Goal: Task Accomplishment & Management: Use online tool/utility

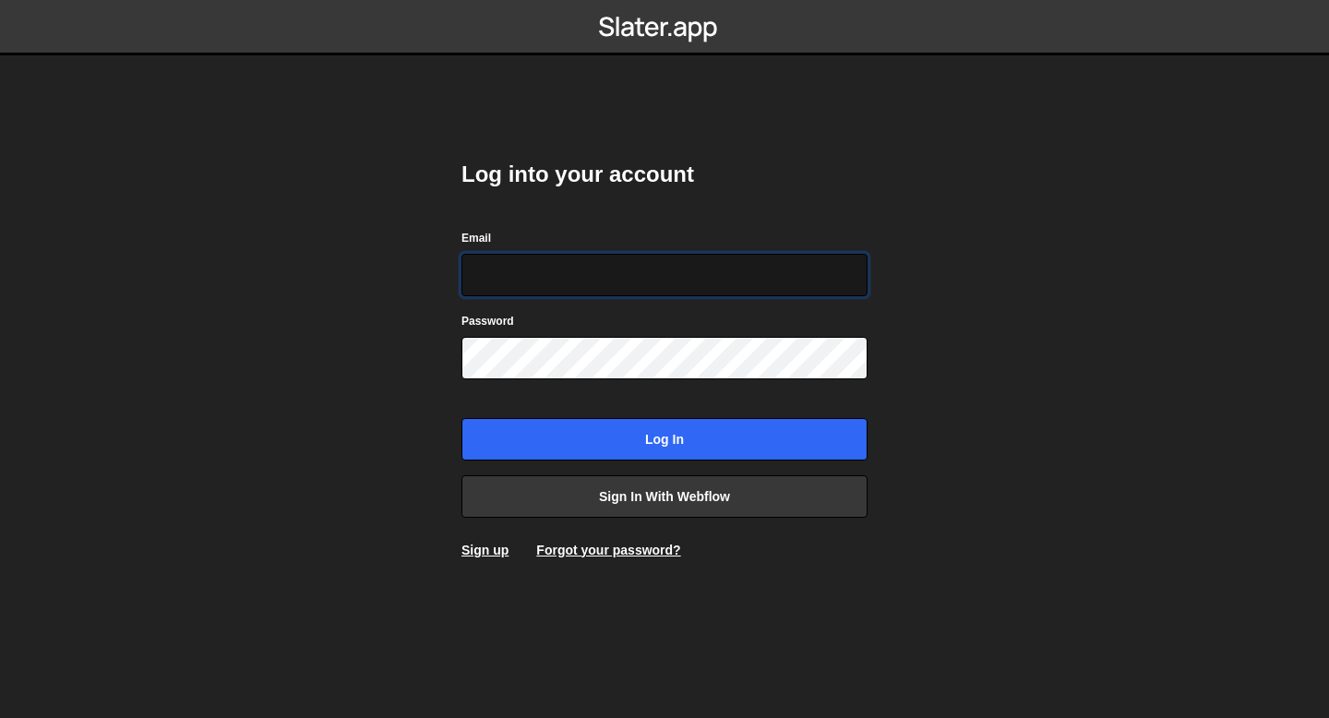
type input "[EMAIL_ADDRESS][DOMAIN_NAME]"
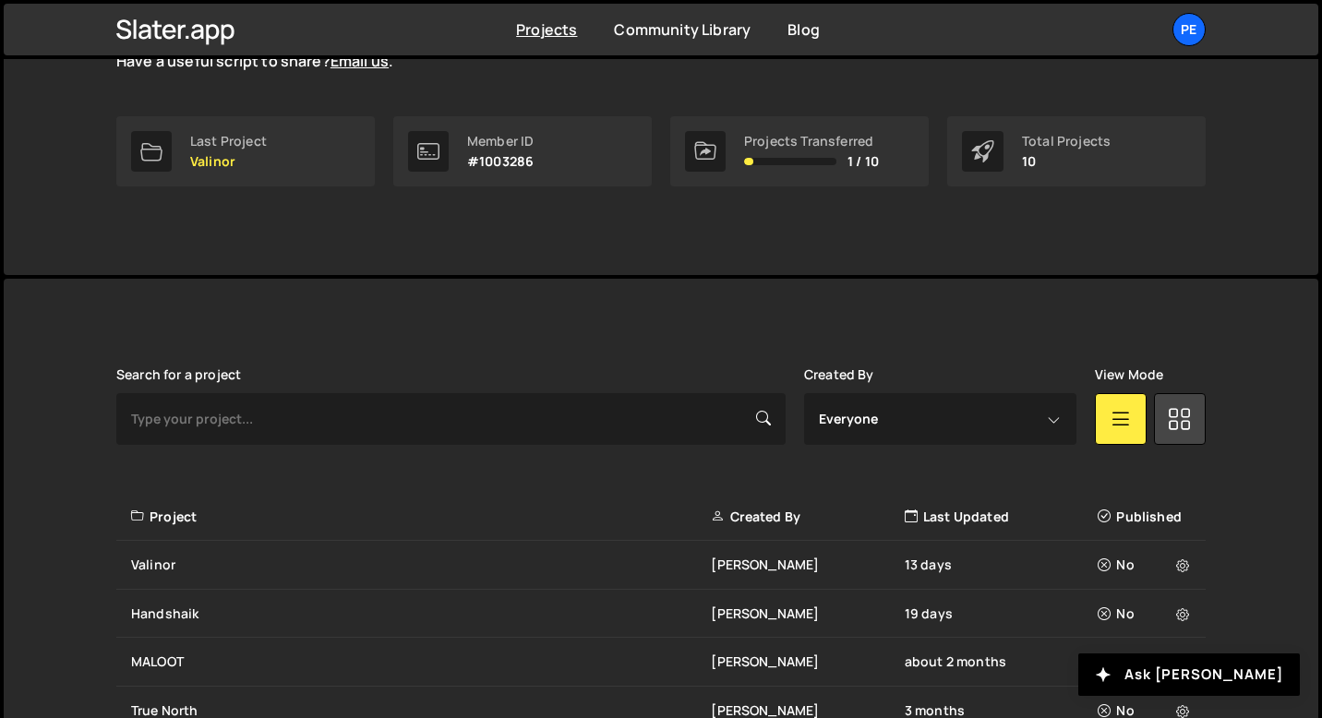
scroll to position [555, 0]
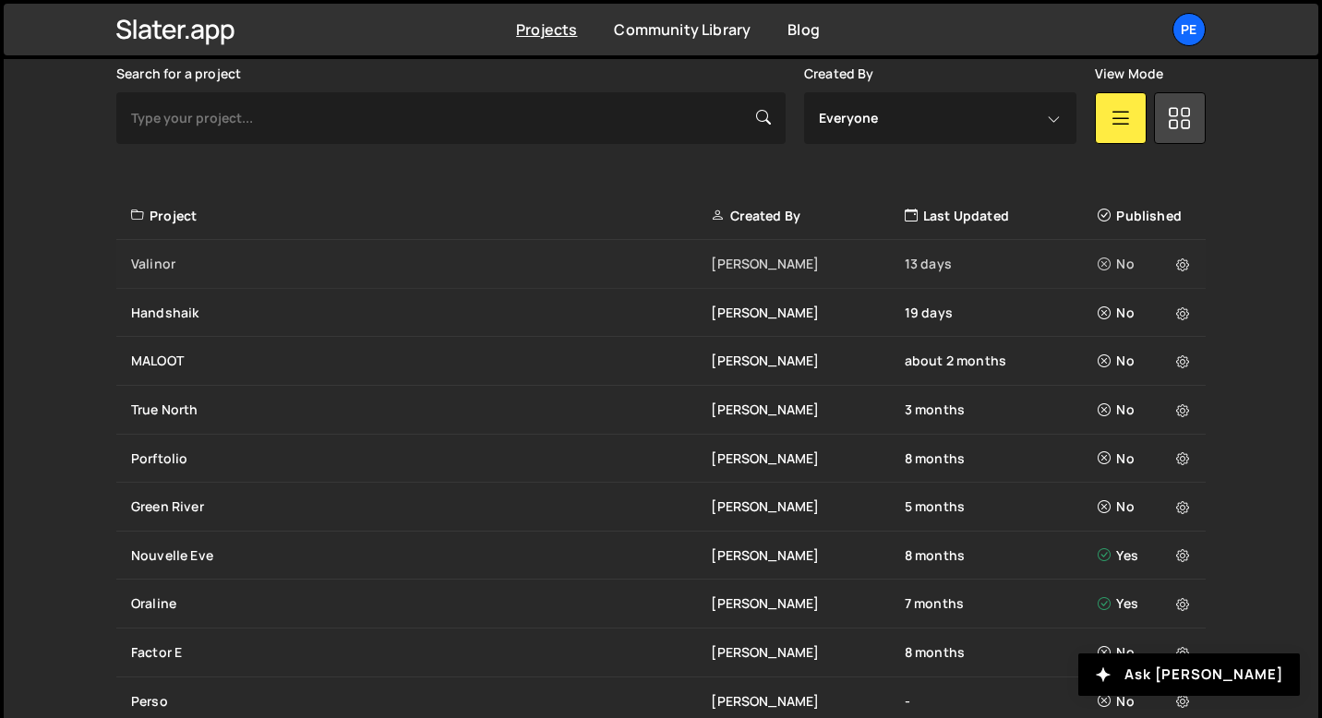
click at [203, 272] on div "Valinor Eliot BESSON 13 days No" at bounding box center [660, 264] width 1089 height 49
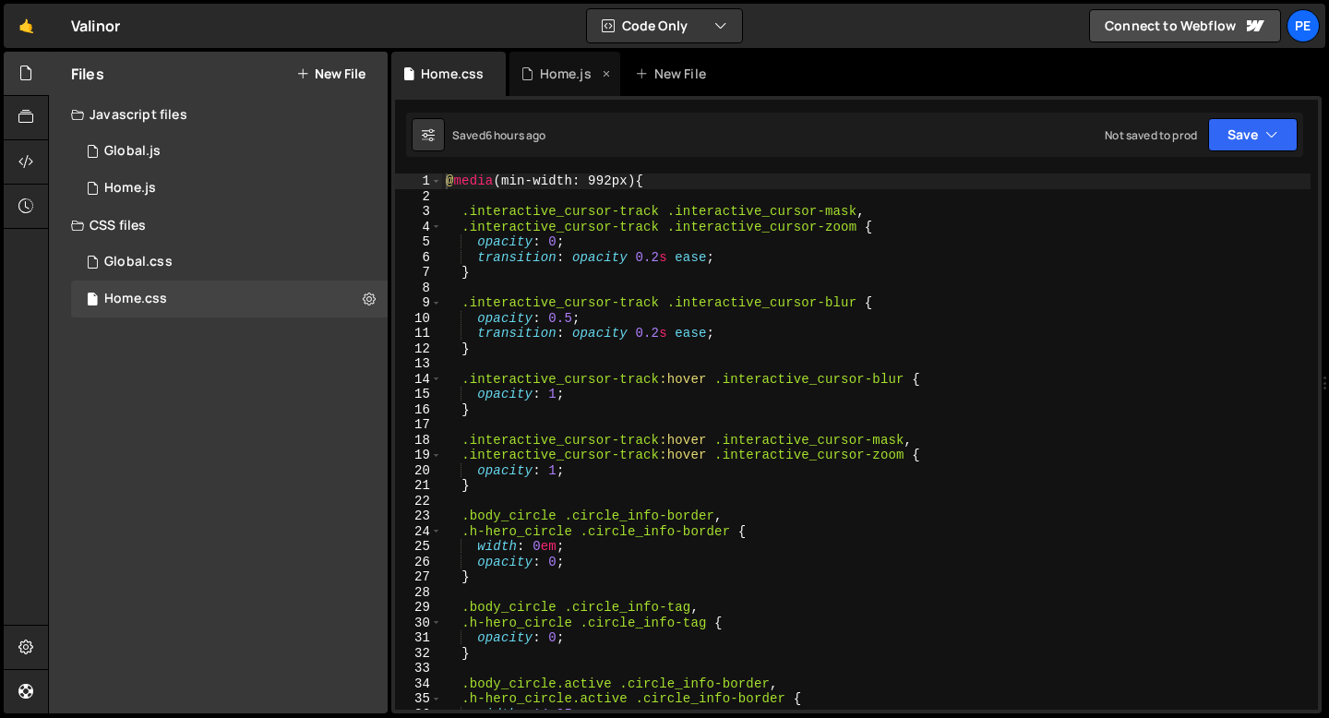
click at [559, 78] on div "Home.js" at bounding box center [566, 74] width 52 height 18
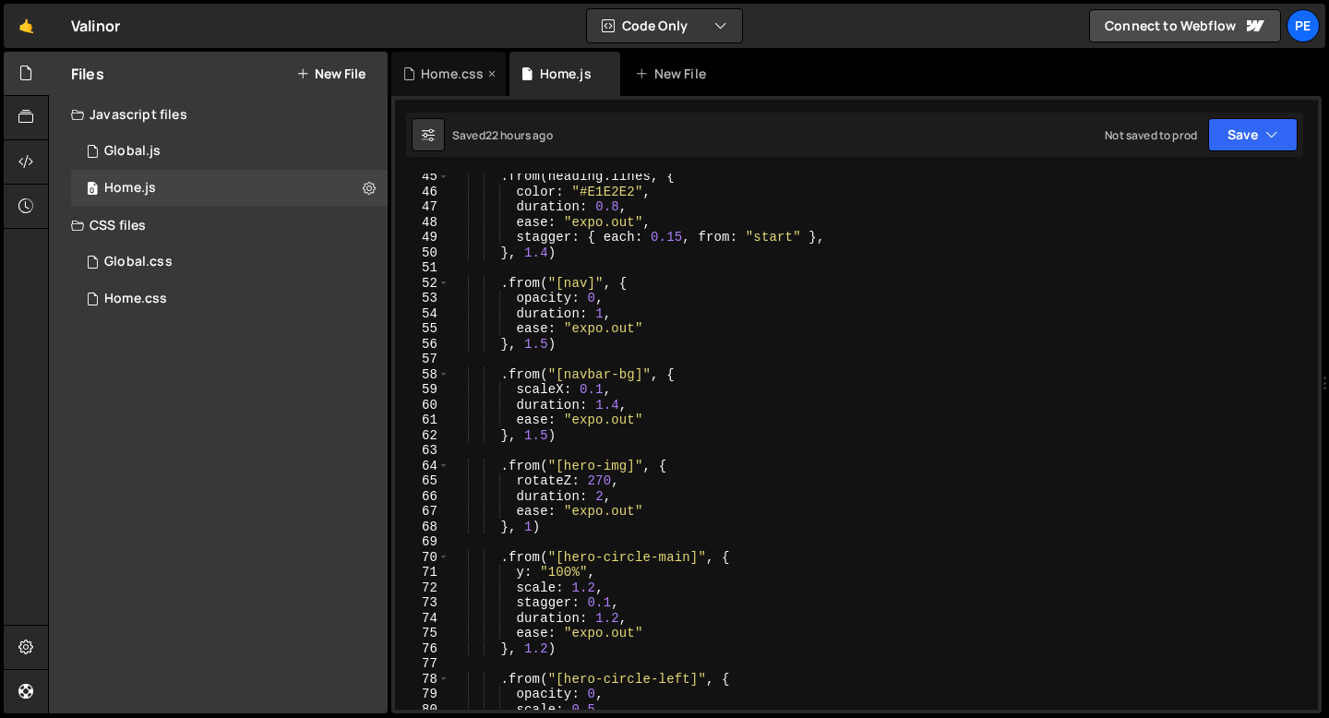
scroll to position [676, 0]
click at [188, 151] on div "0 Global.js 0" at bounding box center [229, 151] width 317 height 37
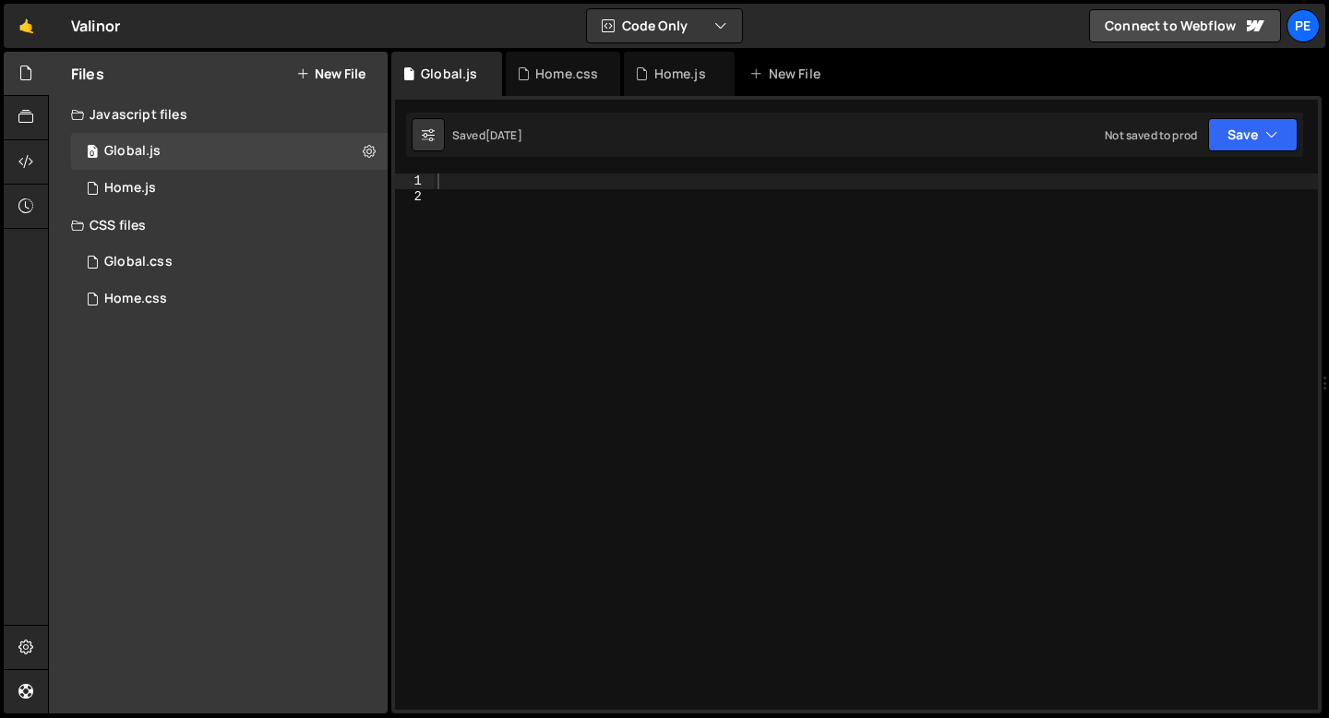
click at [492, 196] on div at bounding box center [876, 457] width 884 height 567
click at [174, 190] on div "0 Home.js 0" at bounding box center [229, 188] width 317 height 37
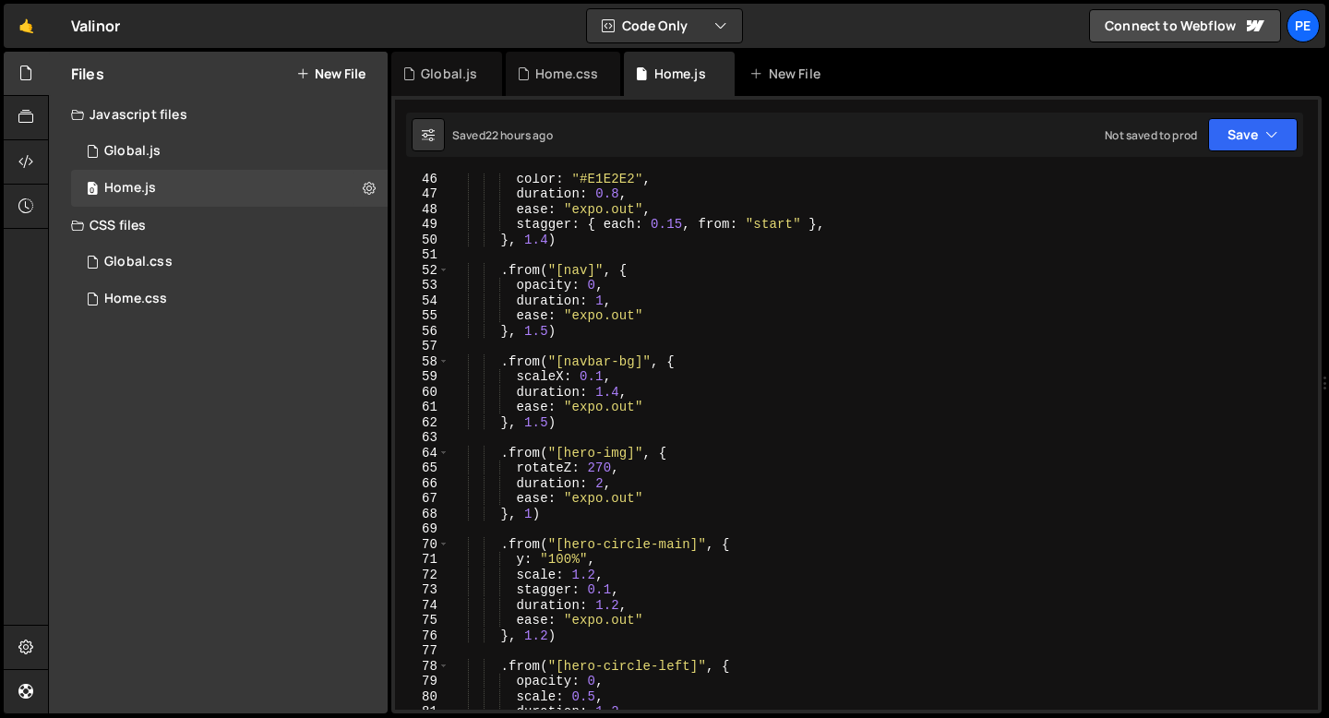
scroll to position [673, 0]
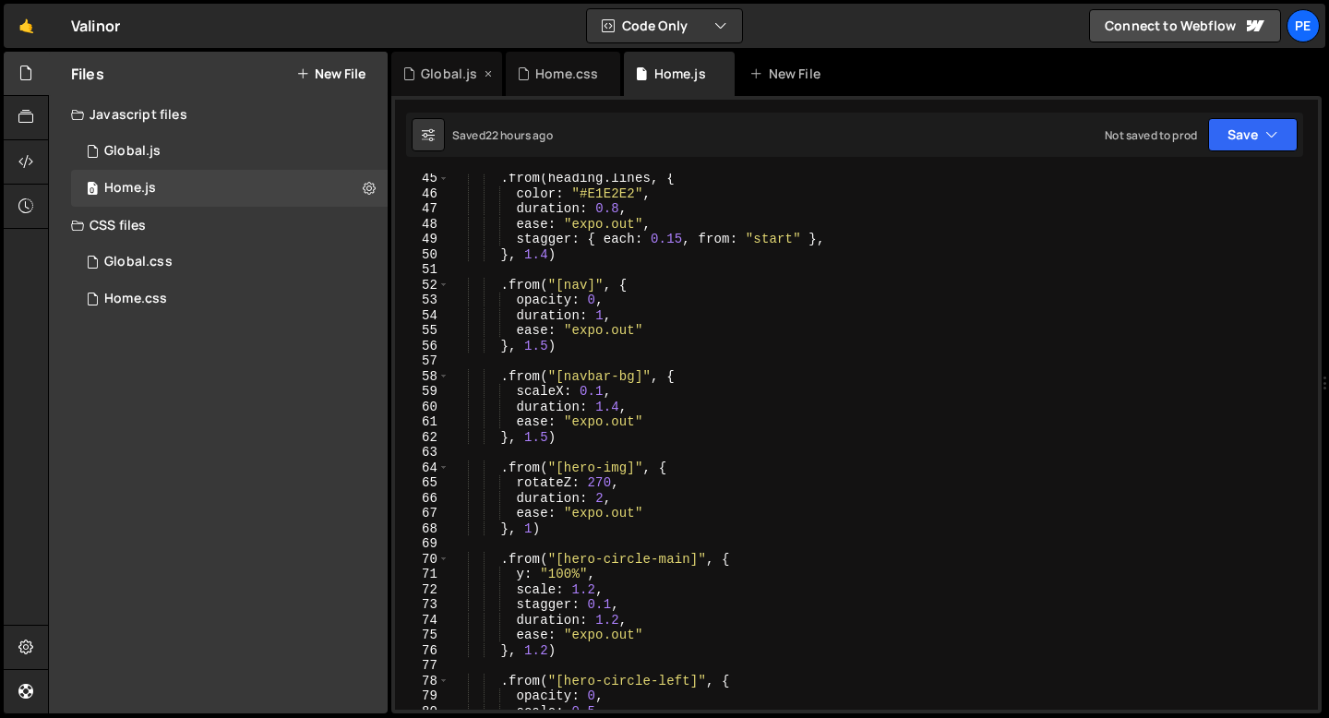
click at [457, 74] on div "Global.js" at bounding box center [449, 74] width 56 height 18
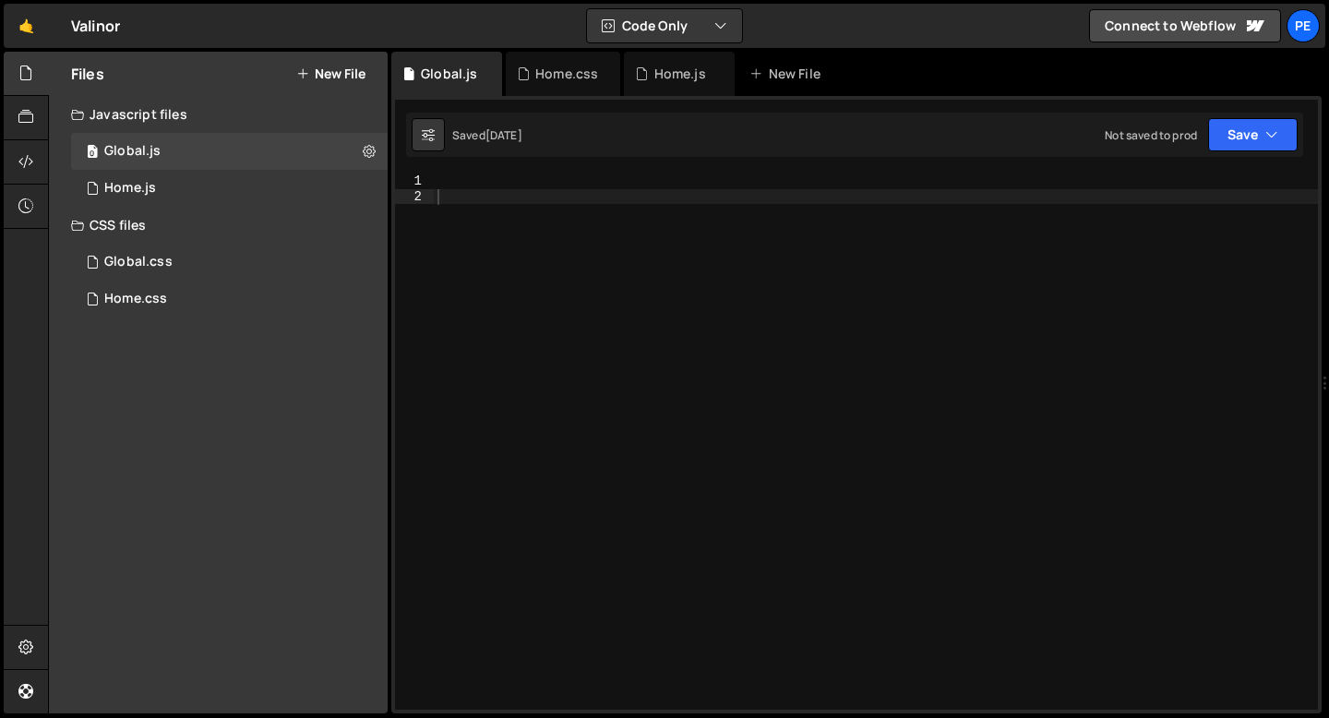
click at [493, 195] on div at bounding box center [876, 457] width 884 height 567
paste textarea "});"
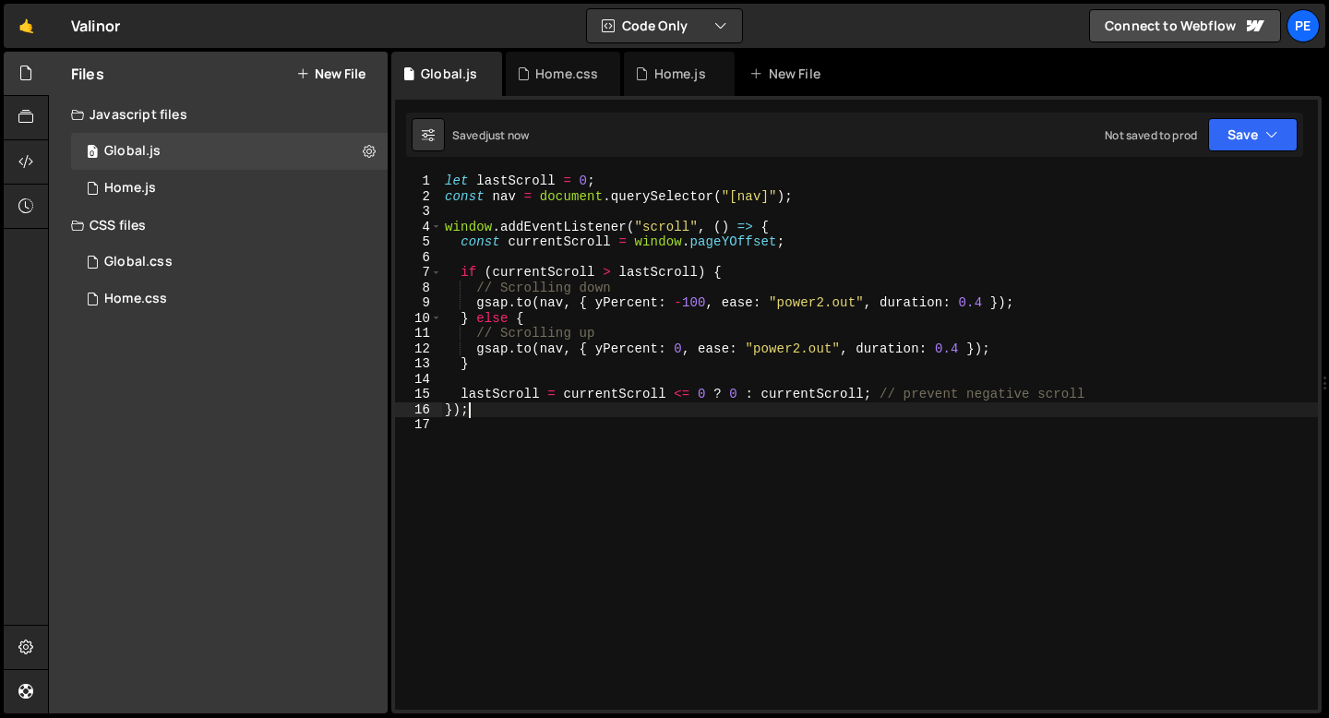
click at [825, 303] on div "let lastScroll = 0 ; const nav = document . querySelector ( "[nav]" ) ; window …" at bounding box center [879, 457] width 877 height 567
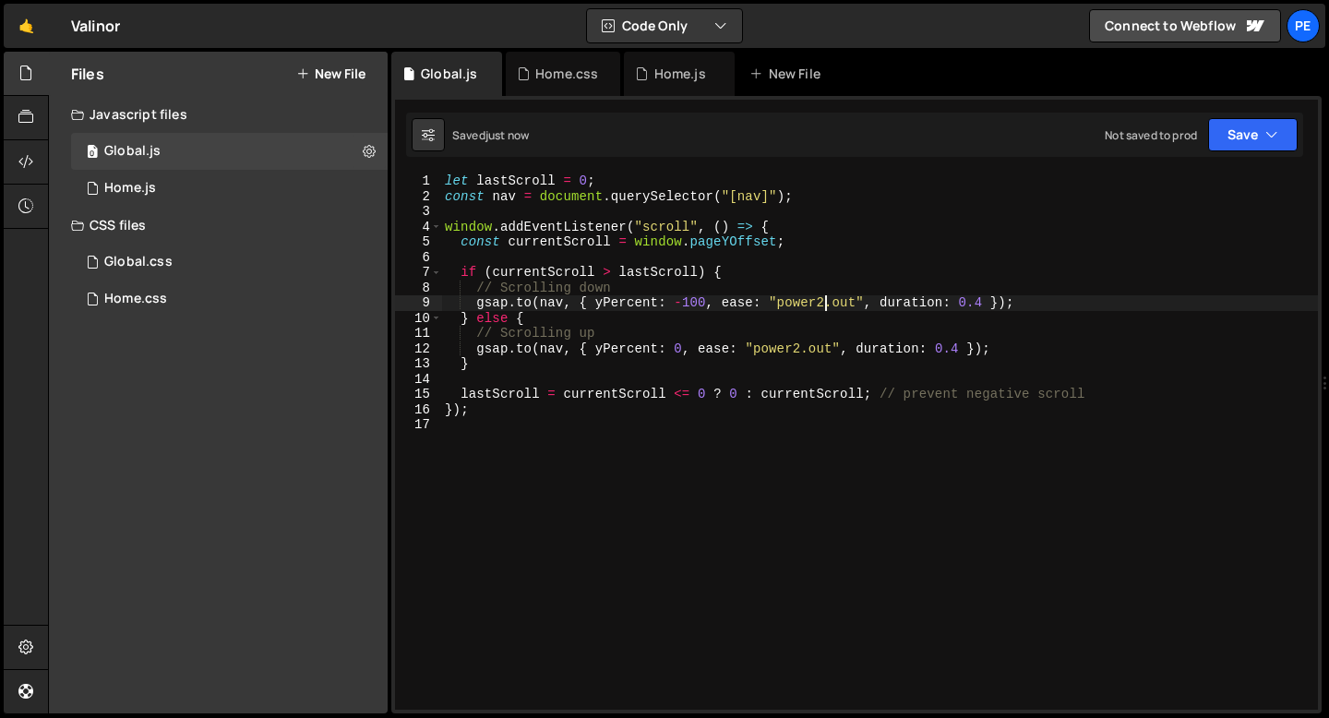
scroll to position [0, 26]
click at [985, 302] on div "let lastScroll = 0 ; const nav = document . querySelector ( "[nav]" ) ; window …" at bounding box center [879, 457] width 877 height 567
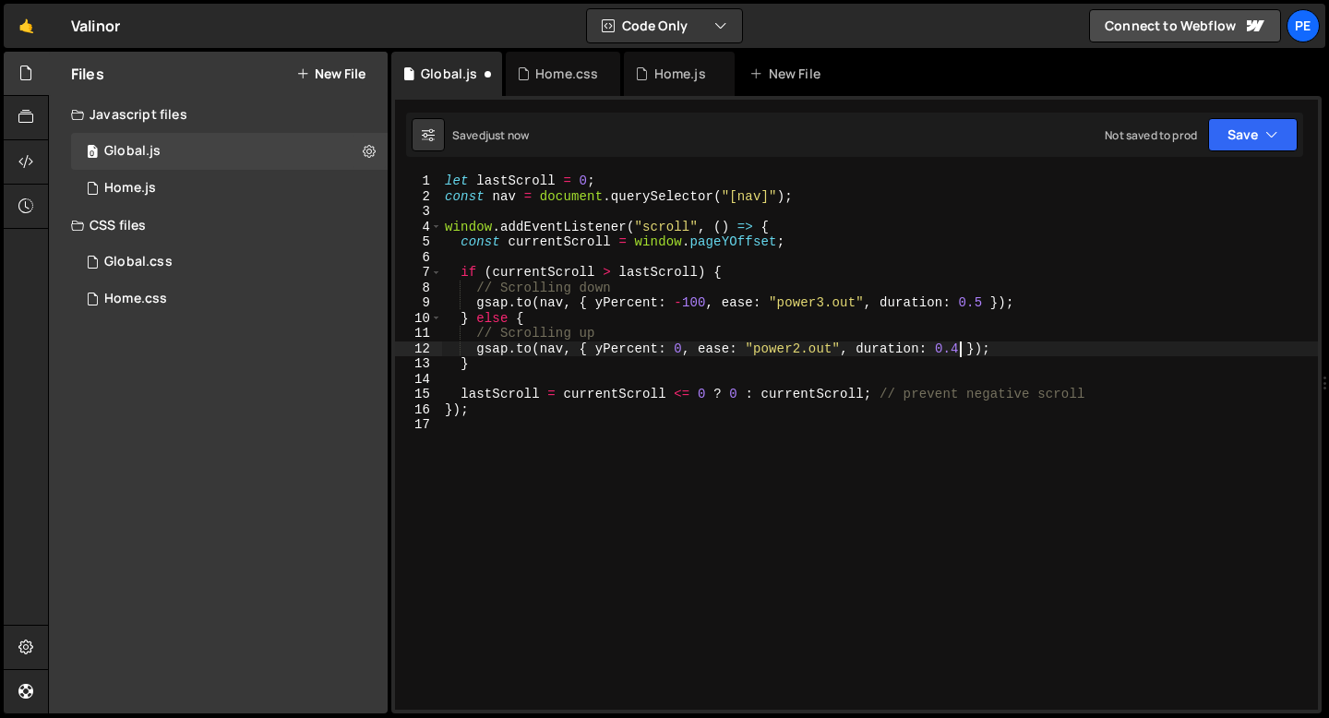
click at [958, 349] on div "let lastScroll = 0 ; const nav = document . querySelector ( "[nav]" ) ; window …" at bounding box center [879, 457] width 877 height 567
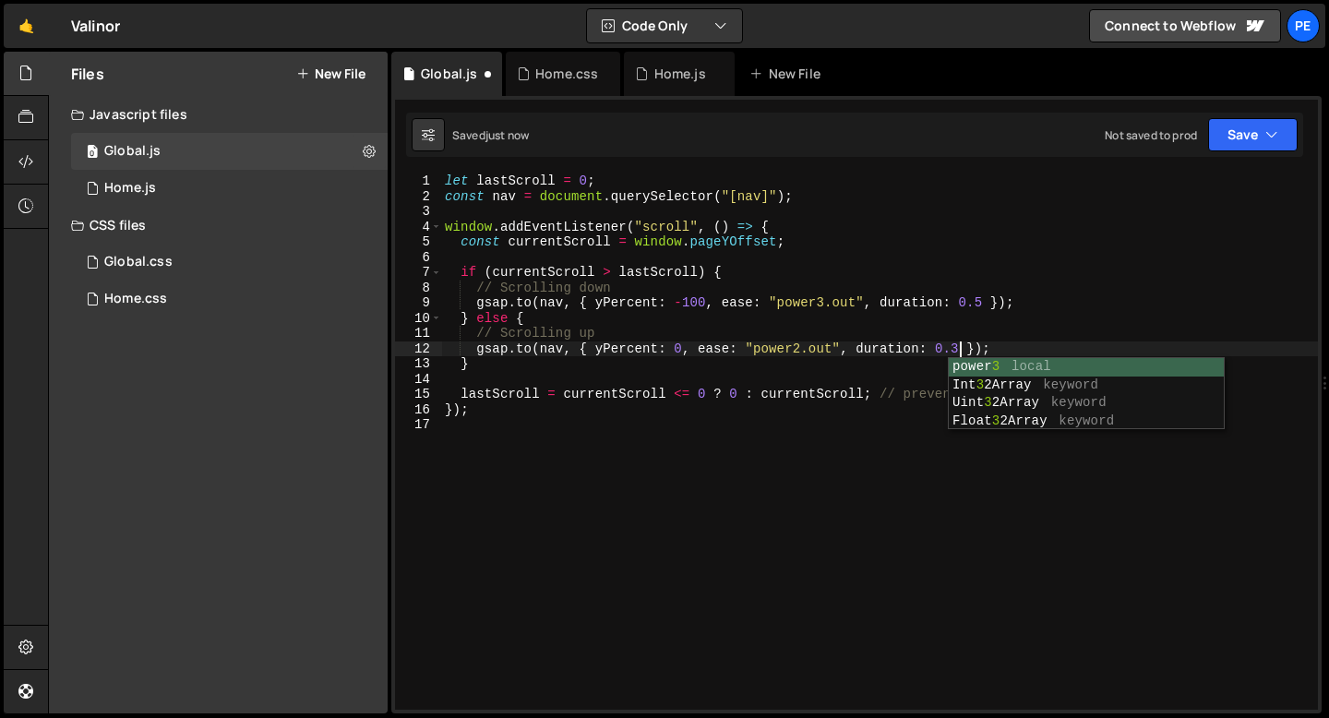
click at [696, 363] on div "let lastScroll = 0 ; const nav = document . querySelector ( "[nav]" ) ; window …" at bounding box center [879, 457] width 877 height 567
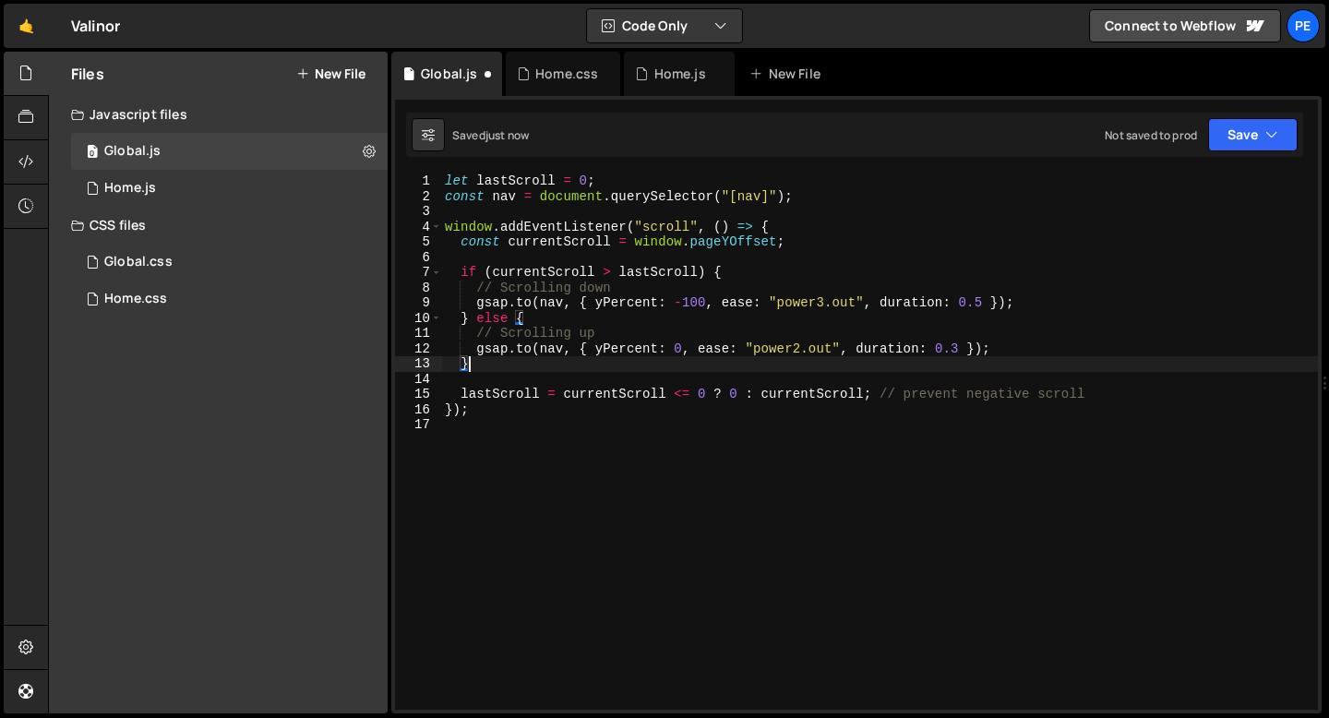
scroll to position [0, 1]
click at [834, 304] on div "let lastScroll = 0 ; const nav = document . querySelector ( "[nav]" ) ; window …" at bounding box center [879, 457] width 877 height 567
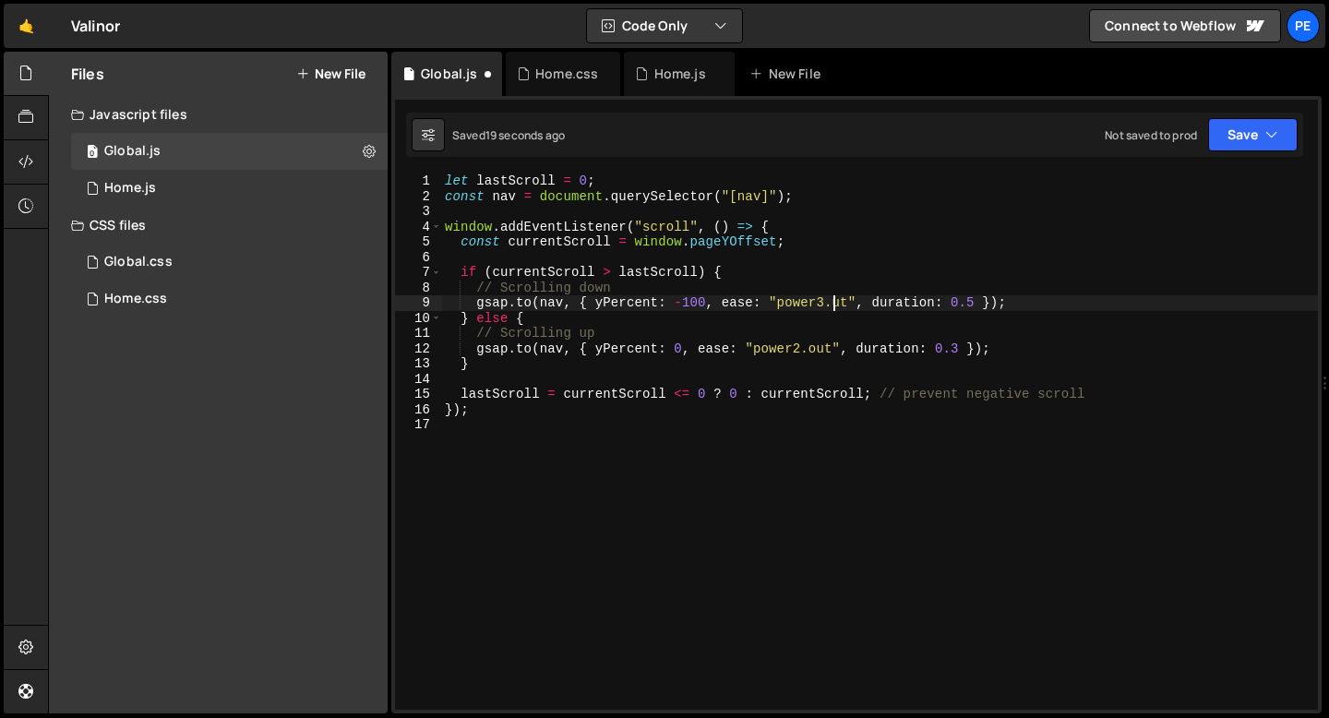
scroll to position [0, 28]
click at [984, 296] on div "let lastScroll = 0 ; const nav = document . querySelector ( "[nav]" ) ; window …" at bounding box center [879, 457] width 877 height 567
click at [958, 346] on div "let lastScroll = 0 ; const nav = document . querySelector ( "[nav]" ) ; window …" at bounding box center [879, 457] width 877 height 567
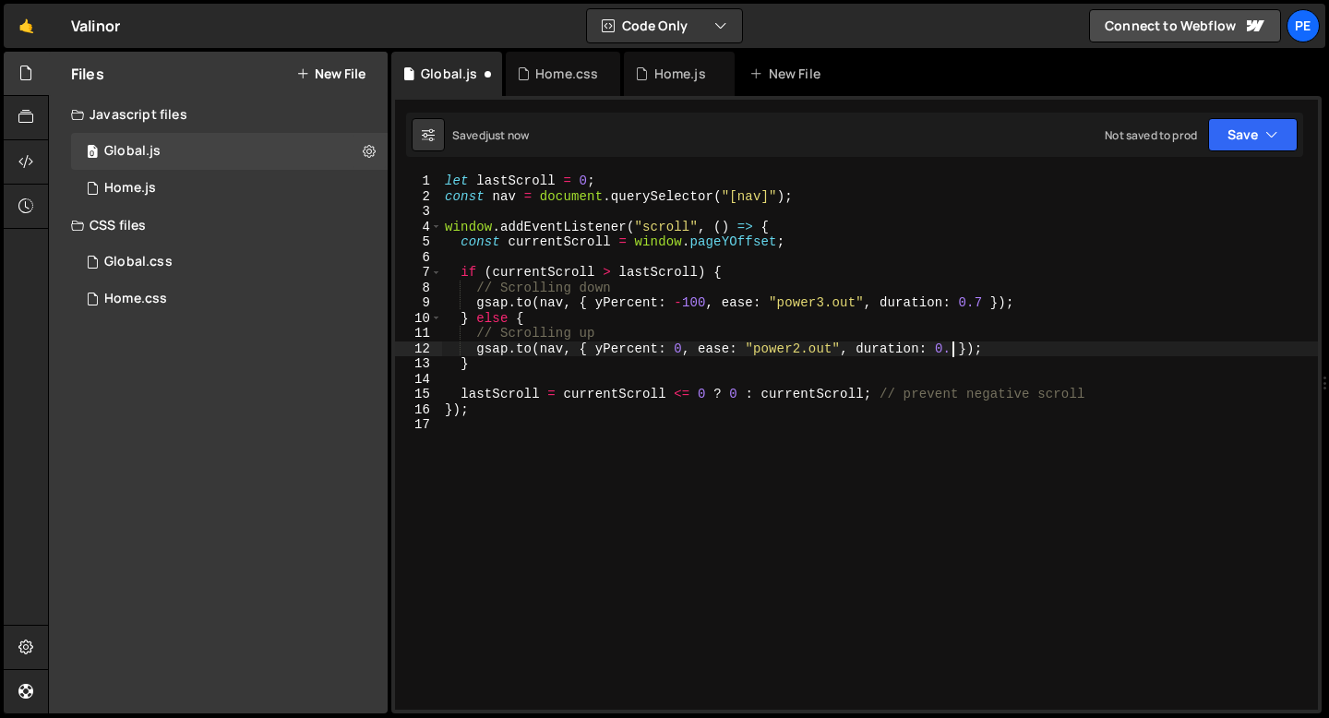
scroll to position [0, 36]
click at [529, 285] on div "let lastScroll = 0 ; const nav = document . querySelector ( "[nav]" ) ; window …" at bounding box center [879, 457] width 877 height 567
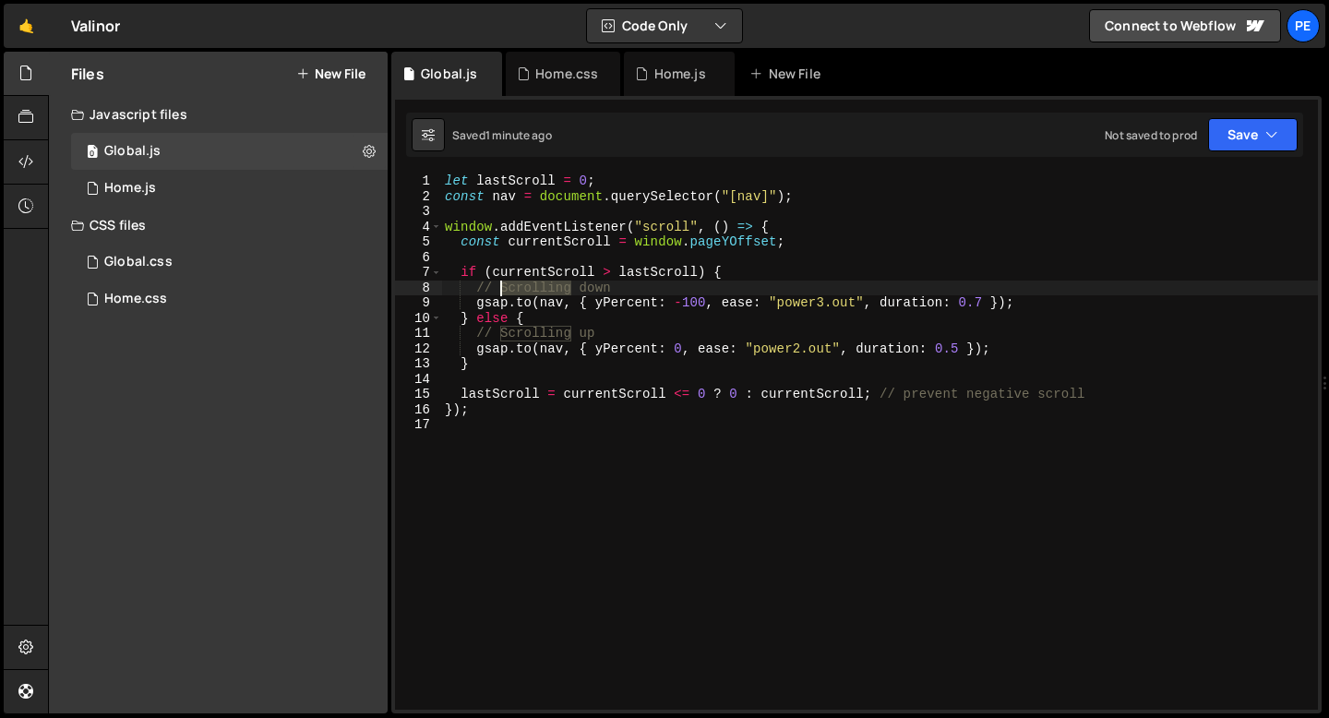
click at [529, 285] on div "let lastScroll = 0 ; const nav = document . querySelector ( "[nav]" ) ; window …" at bounding box center [879, 457] width 877 height 567
click at [521, 285] on div "let lastScroll = 0 ; const nav = document . querySelector ( "[nav]" ) ; window …" at bounding box center [879, 457] width 877 height 567
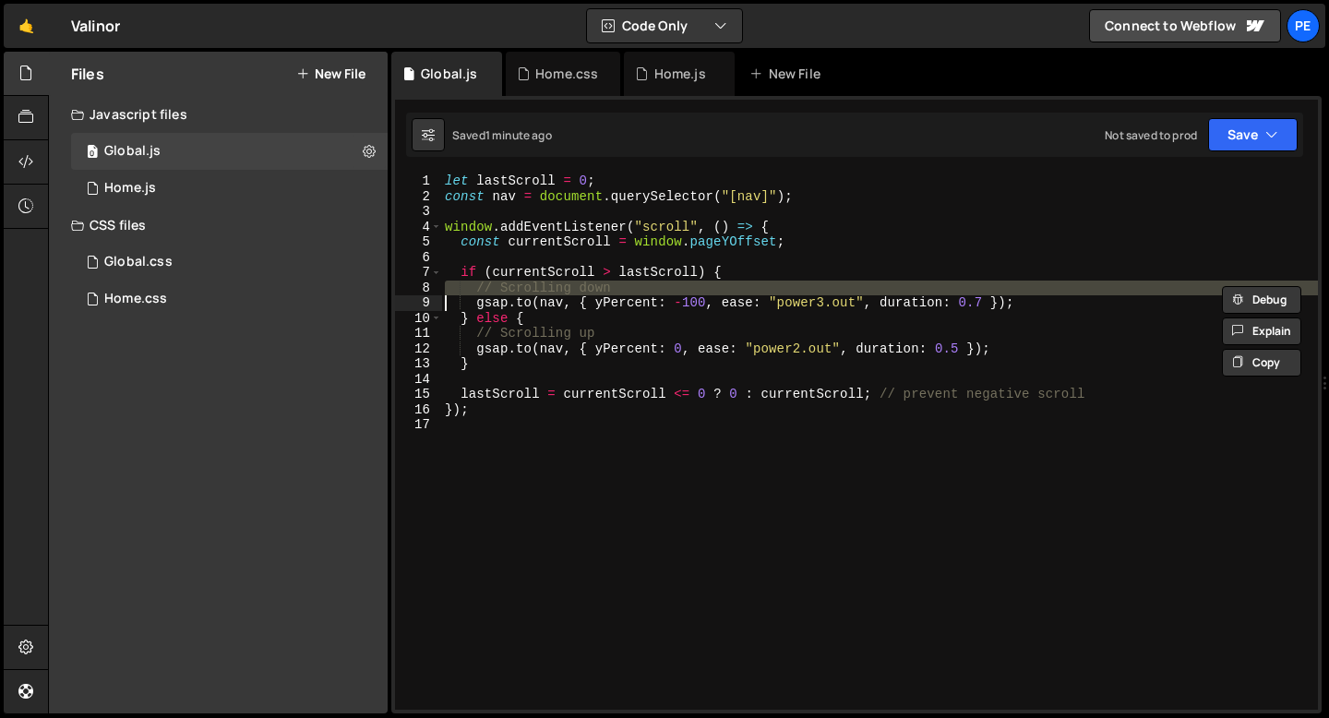
click at [521, 285] on div "let lastScroll = 0 ; const nav = document . querySelector ( "[nav]" ) ; window …" at bounding box center [879, 457] width 877 height 567
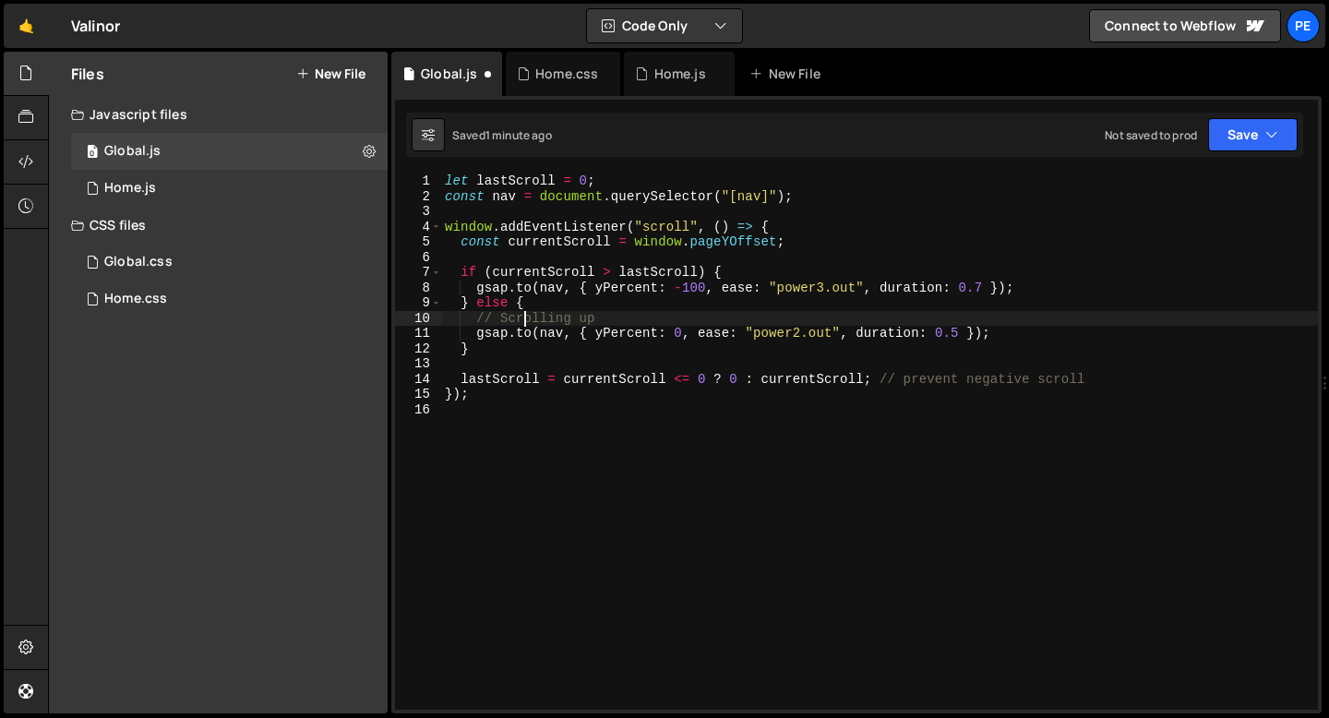
click at [521, 319] on div "let lastScroll = 0 ; const nav = document . querySelector ( "[nav]" ) ; window …" at bounding box center [879, 457] width 877 height 567
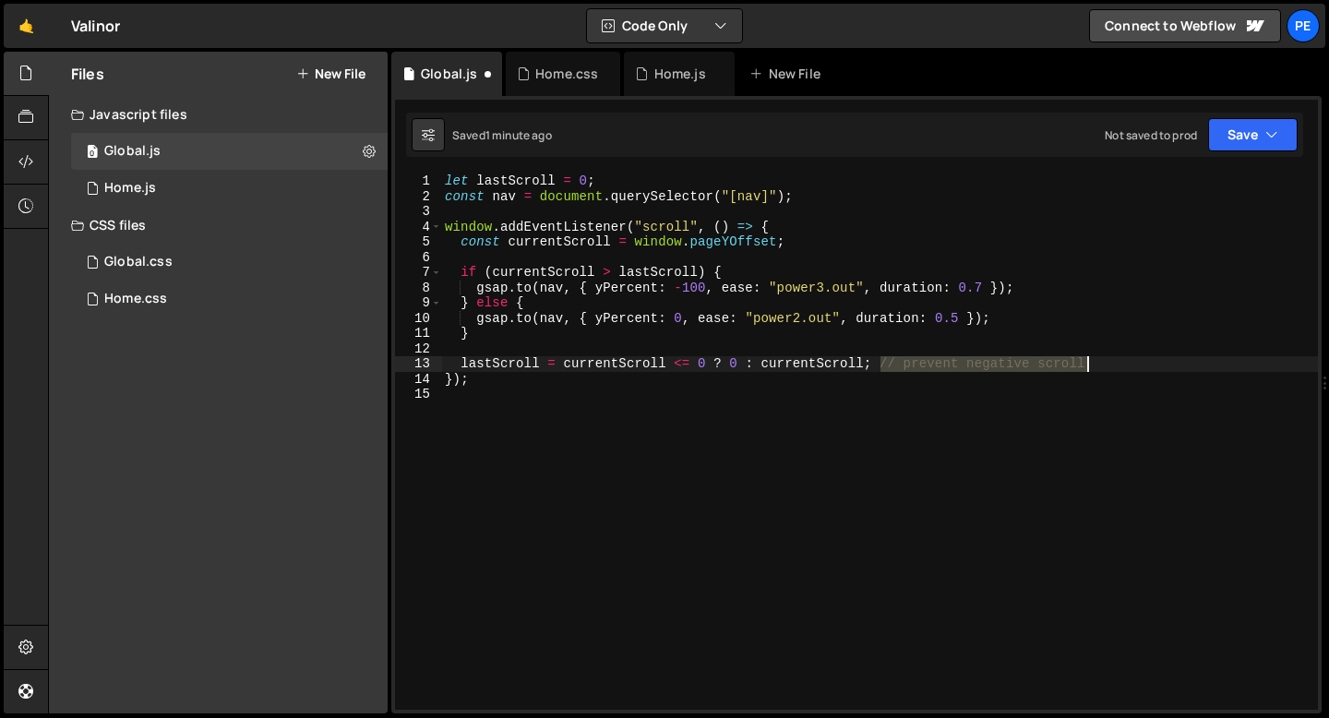
drag, startPoint x: 881, startPoint y: 362, endPoint x: 1125, endPoint y: 363, distance: 244.7
click at [1125, 363] on div "let lastScroll = 0 ; const nav = document . querySelector ( "[nav]" ) ; window …" at bounding box center [879, 457] width 877 height 567
click at [445, 182] on div "let lastScroll = 0 ; const nav = document . querySelector ( "[nav]" ) ; window …" at bounding box center [879, 457] width 877 height 567
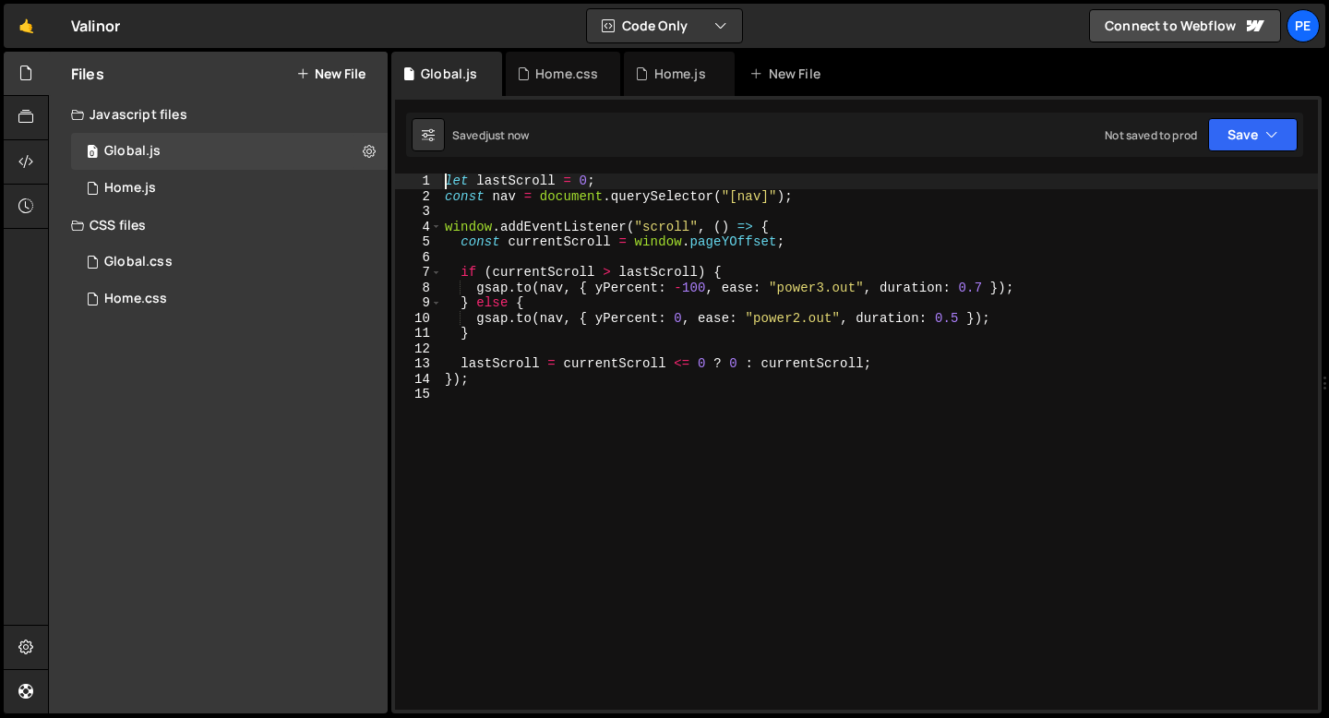
type textarea "let lastScroll = 0;"
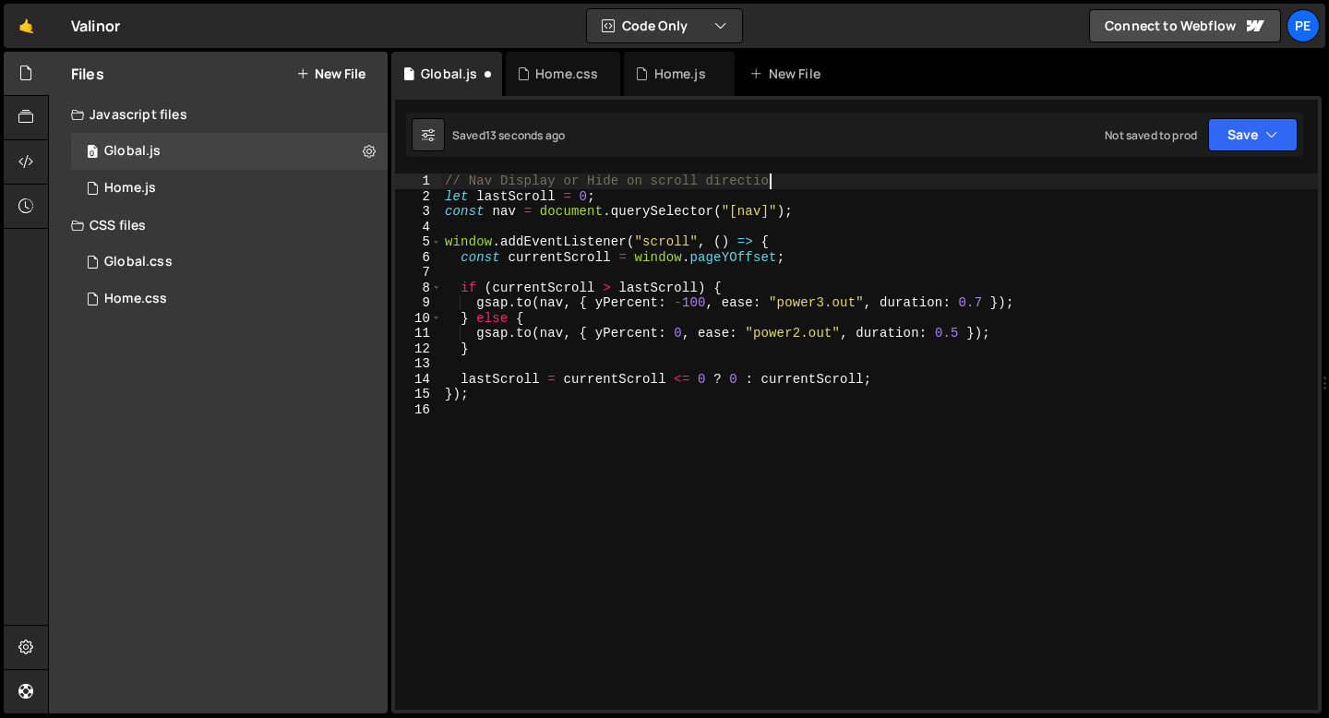
scroll to position [0, 22]
type textarea "// Nav Display or Hide on scroll direction"
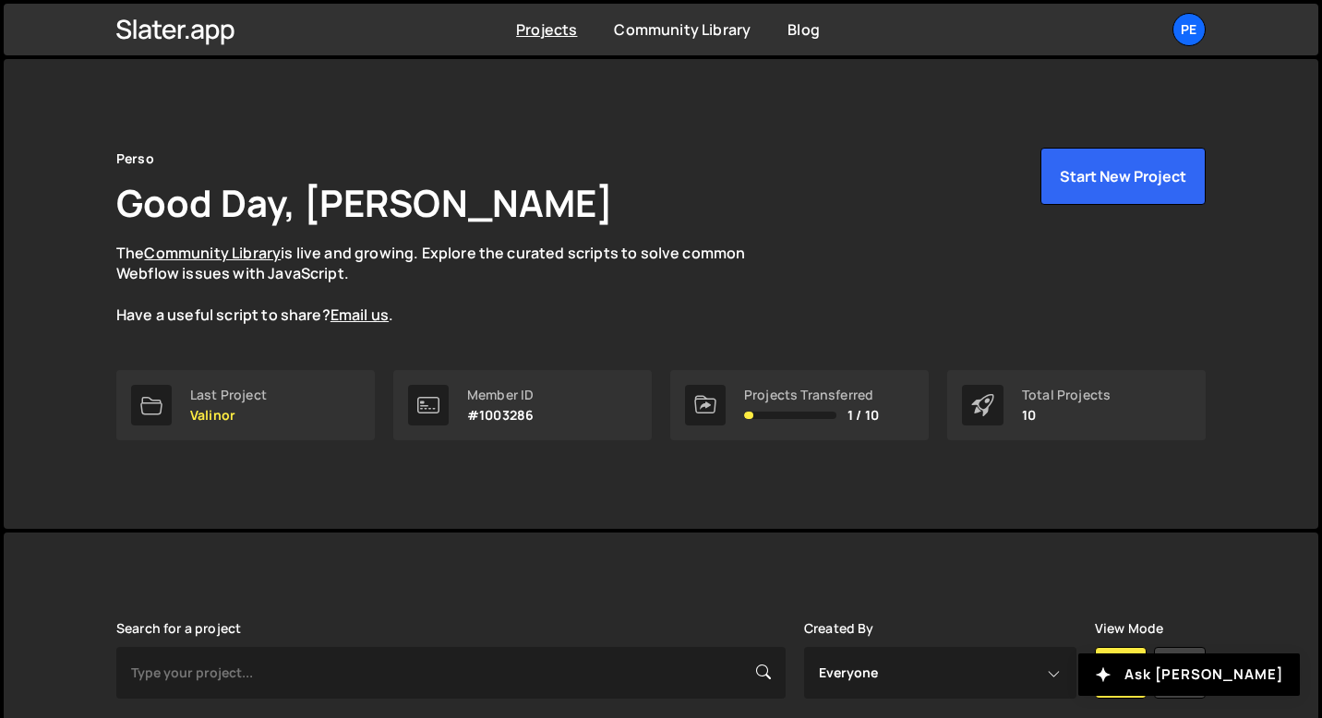
scroll to position [510, 0]
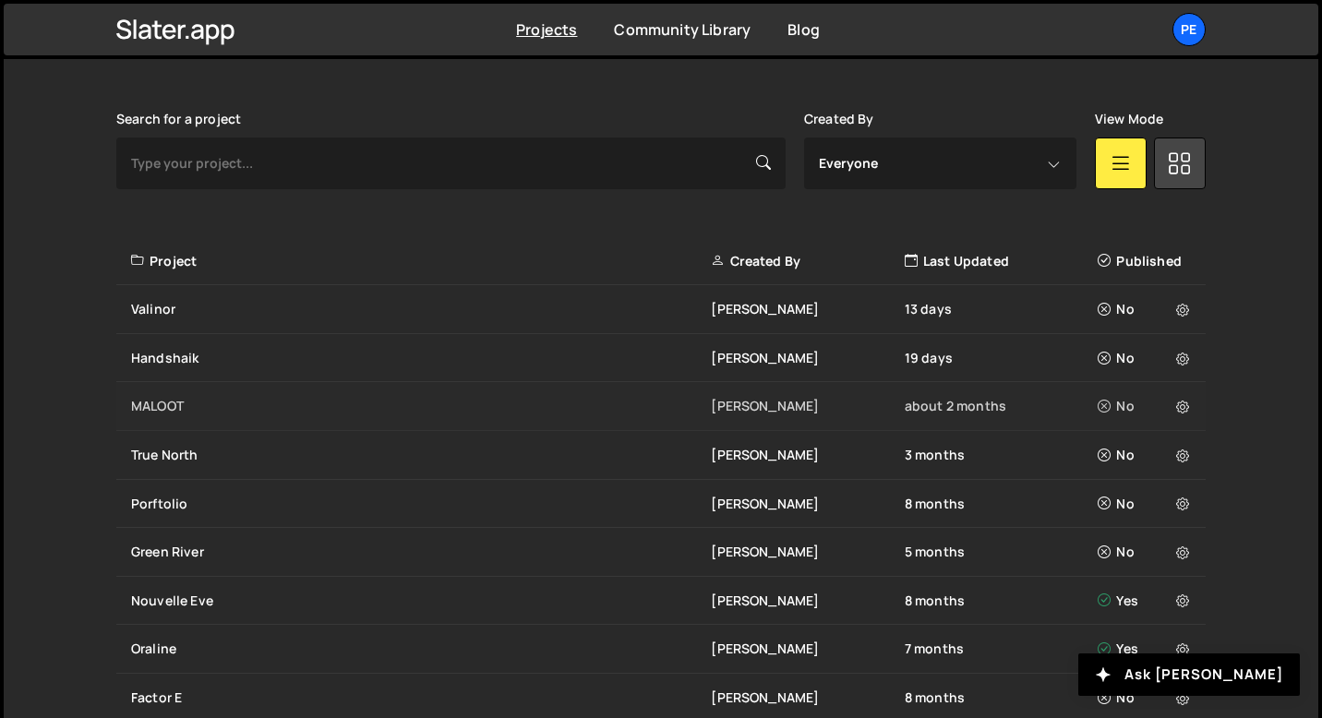
click at [158, 400] on div "MALOOT" at bounding box center [421, 406] width 580 height 18
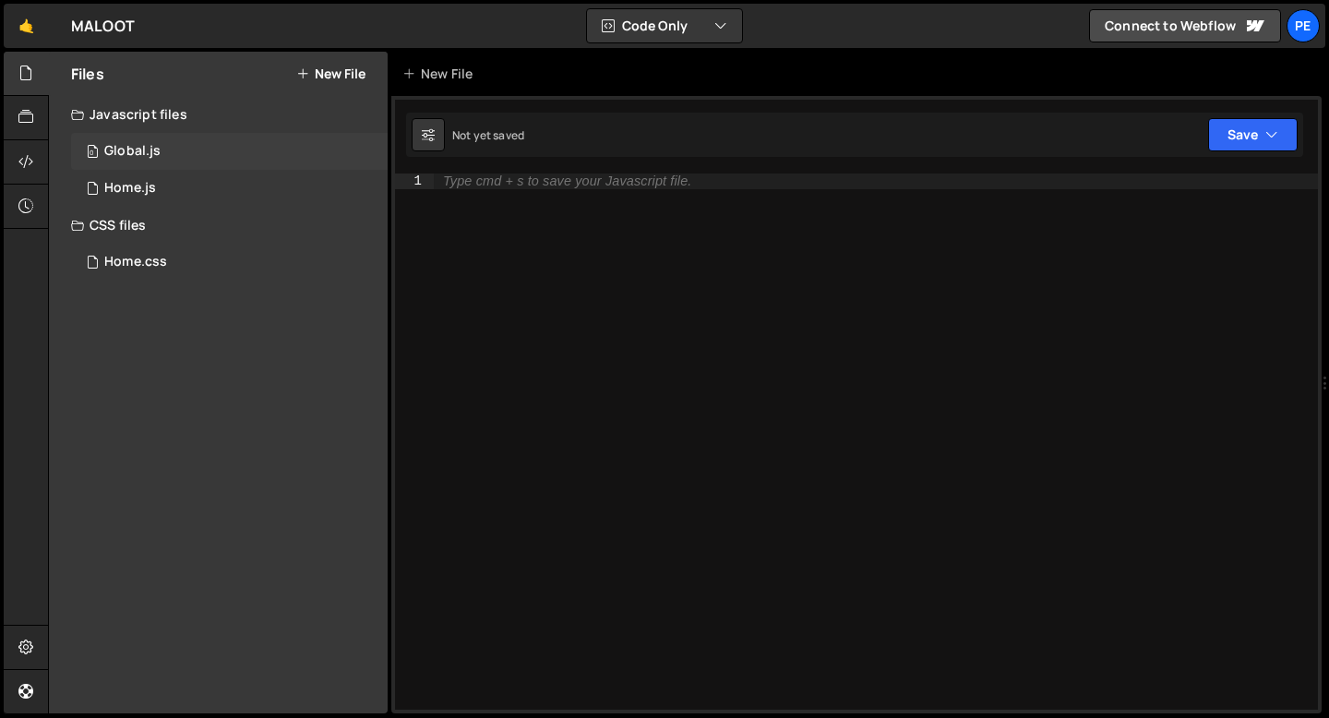
click at [136, 153] on div "Global.js" at bounding box center [132, 151] width 56 height 17
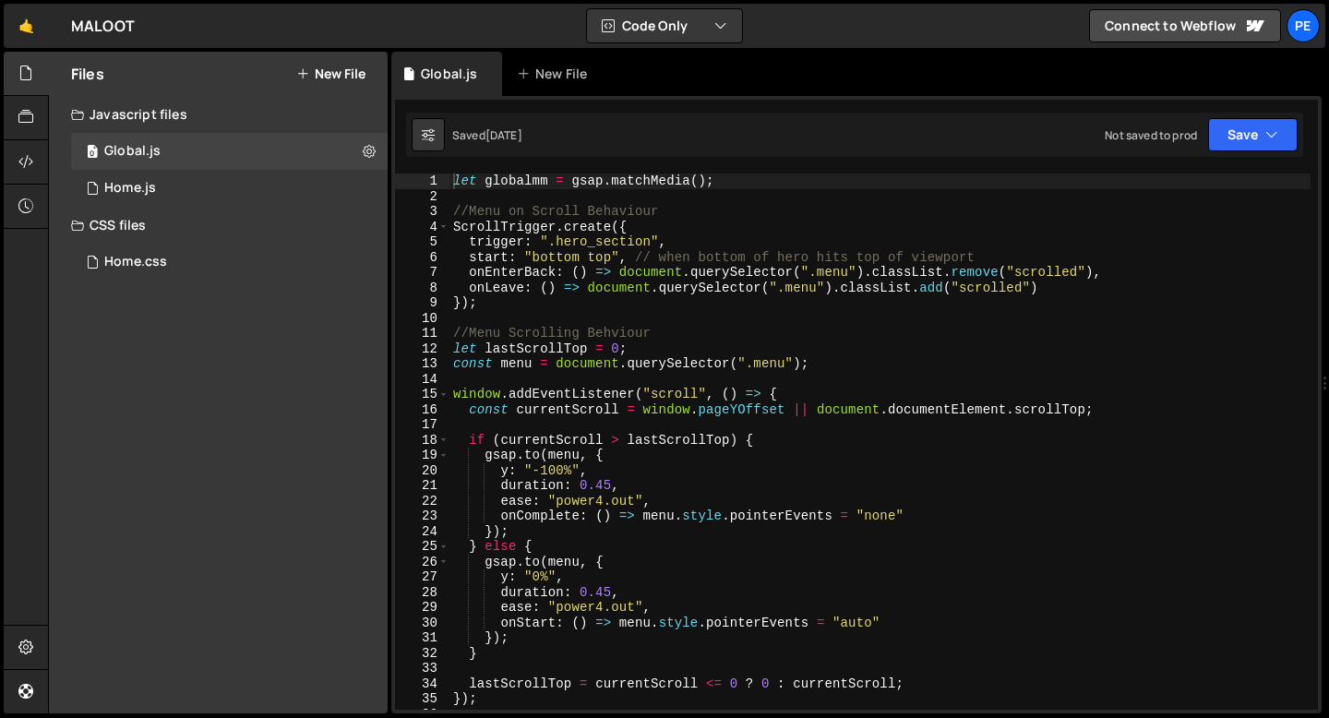
click at [666, 198] on div "let globalmm = gsap . matchMedia ( ) ; //Menu on Scroll Behaviour ScrollTrigger…" at bounding box center [880, 457] width 861 height 567
click at [501, 305] on div "let globalmm = gsap . matchMedia ( ) ; //Menu on Scroll Behaviour ScrollTrigger…" at bounding box center [880, 457] width 861 height 567
type textarea "});"
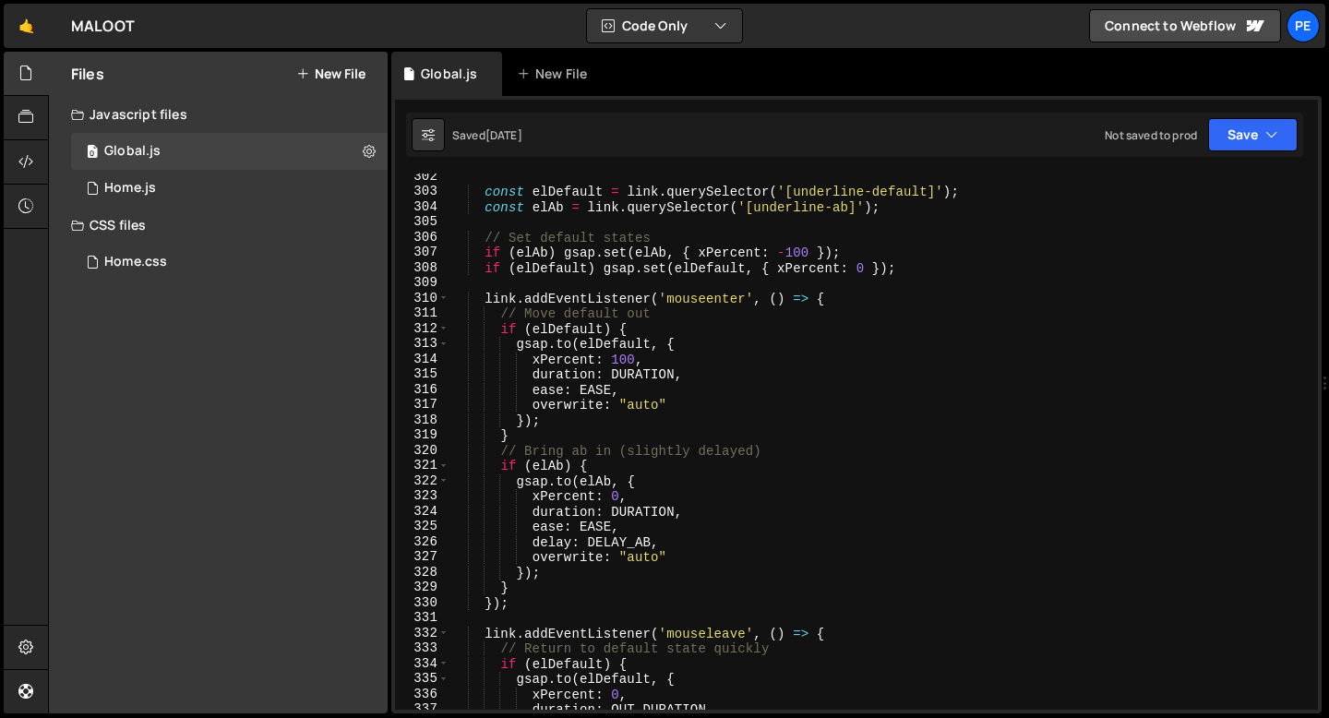
scroll to position [4374, 0]
